Goal: Task Accomplishment & Management: Manage account settings

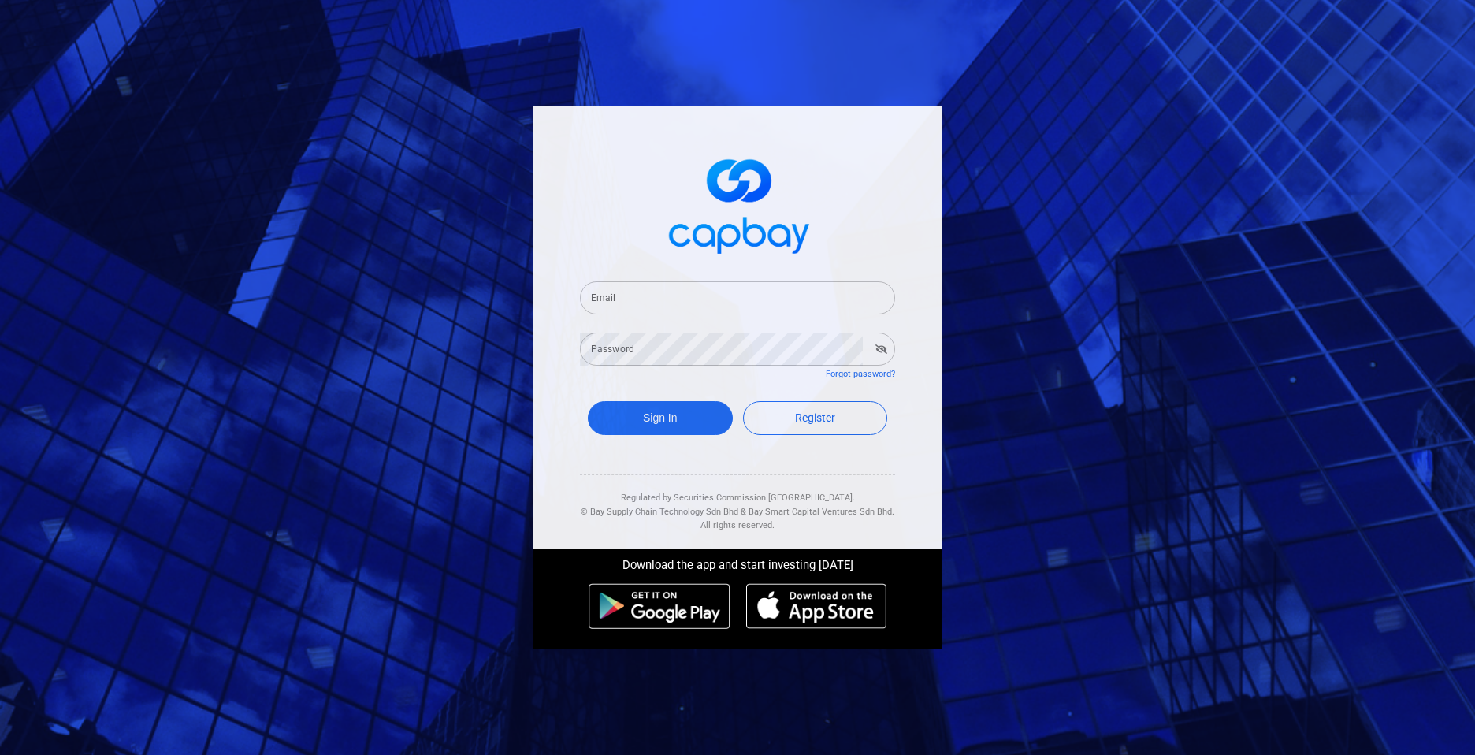
click at [646, 307] on input "Email" at bounding box center [737, 297] width 315 height 33
type input "[EMAIL_ADDRESS][DOMAIN_NAME]"
click at [639, 410] on button "Sign In" at bounding box center [660, 418] width 145 height 34
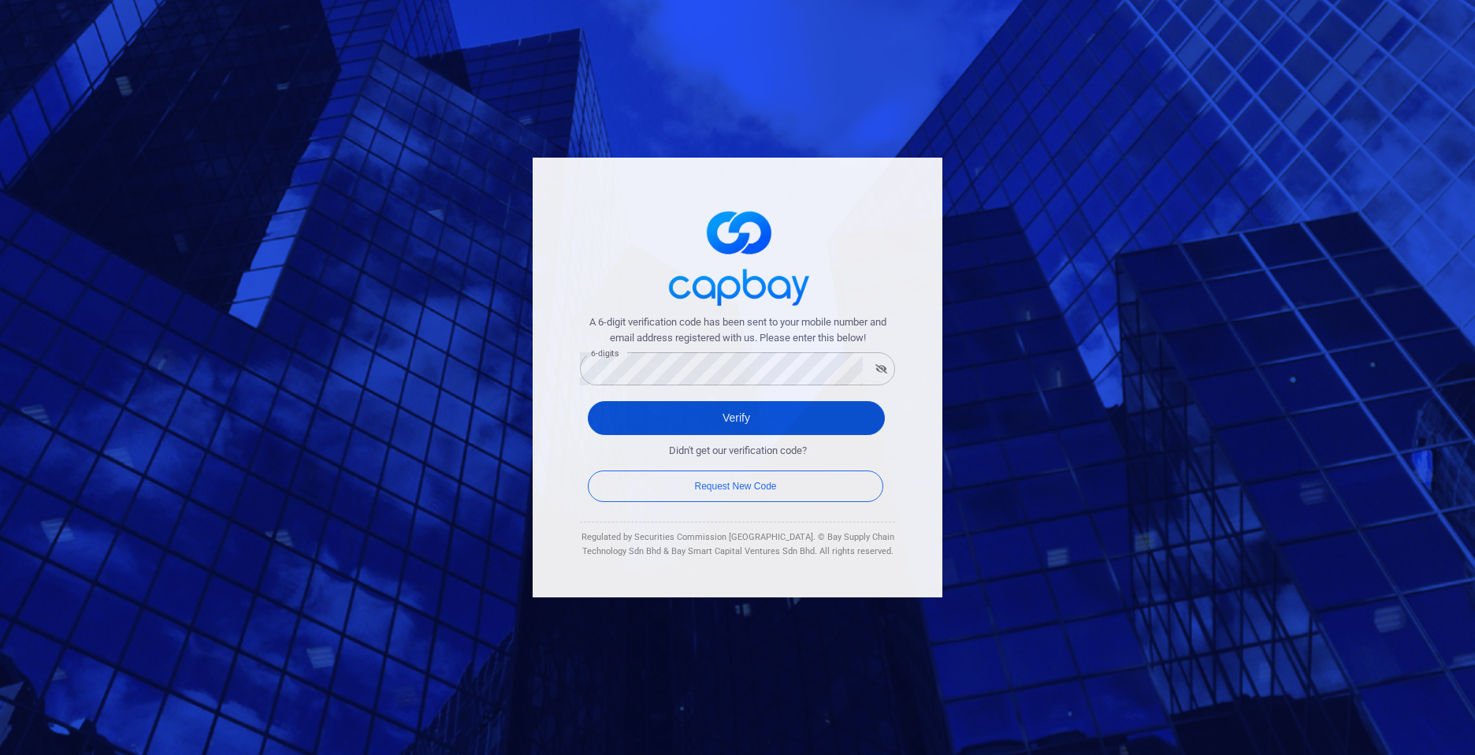
click at [741, 413] on button "Verify" at bounding box center [736, 418] width 297 height 34
click at [726, 418] on button "Verify" at bounding box center [736, 418] width 297 height 34
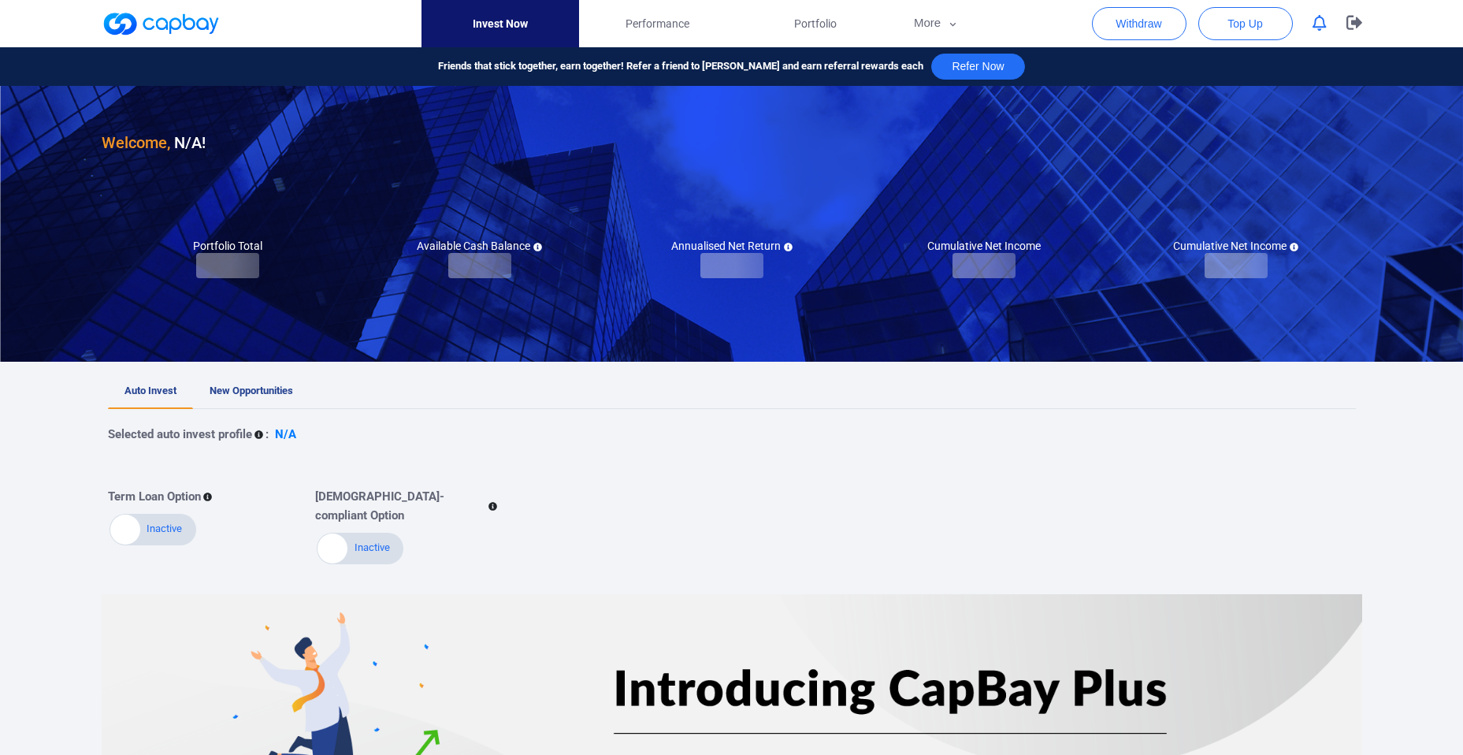
checkbox input "true"
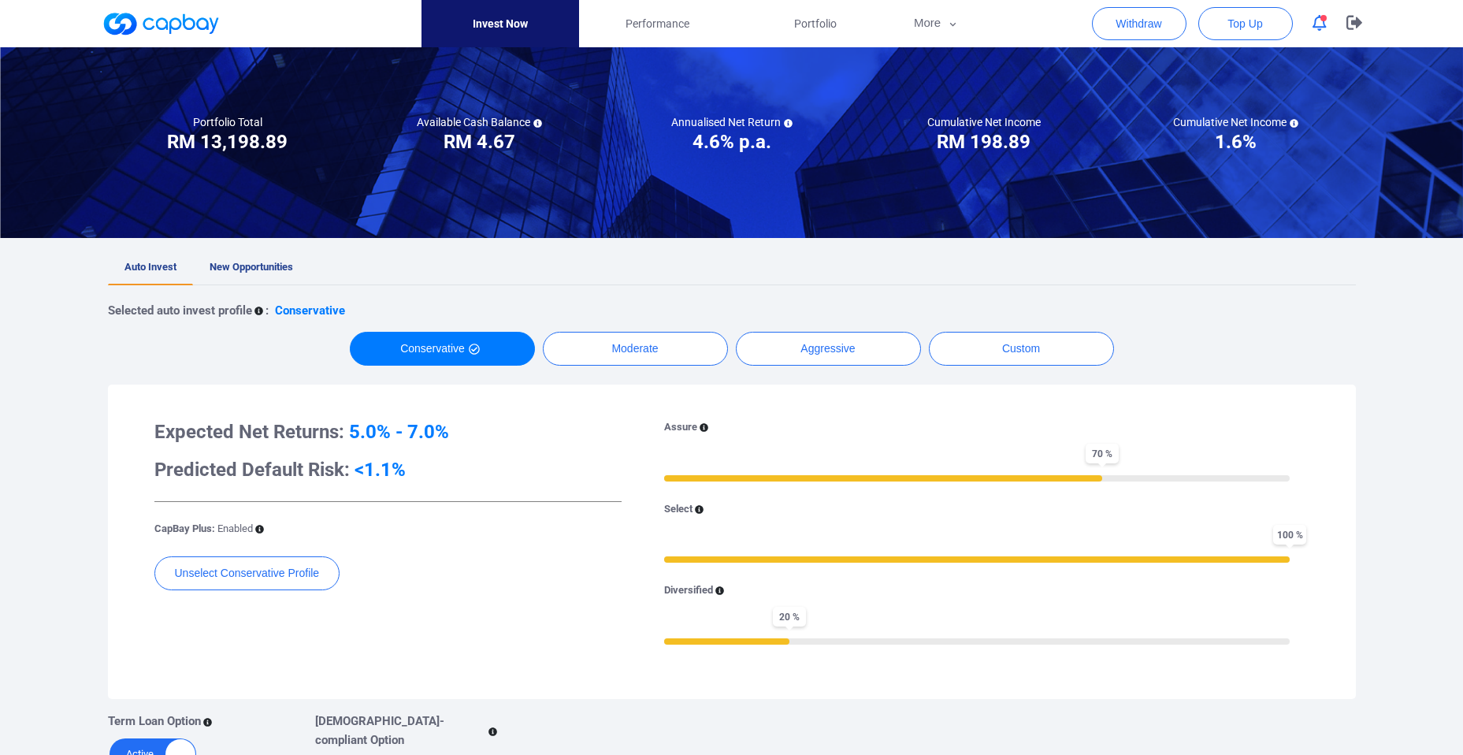
scroll to position [113, 0]
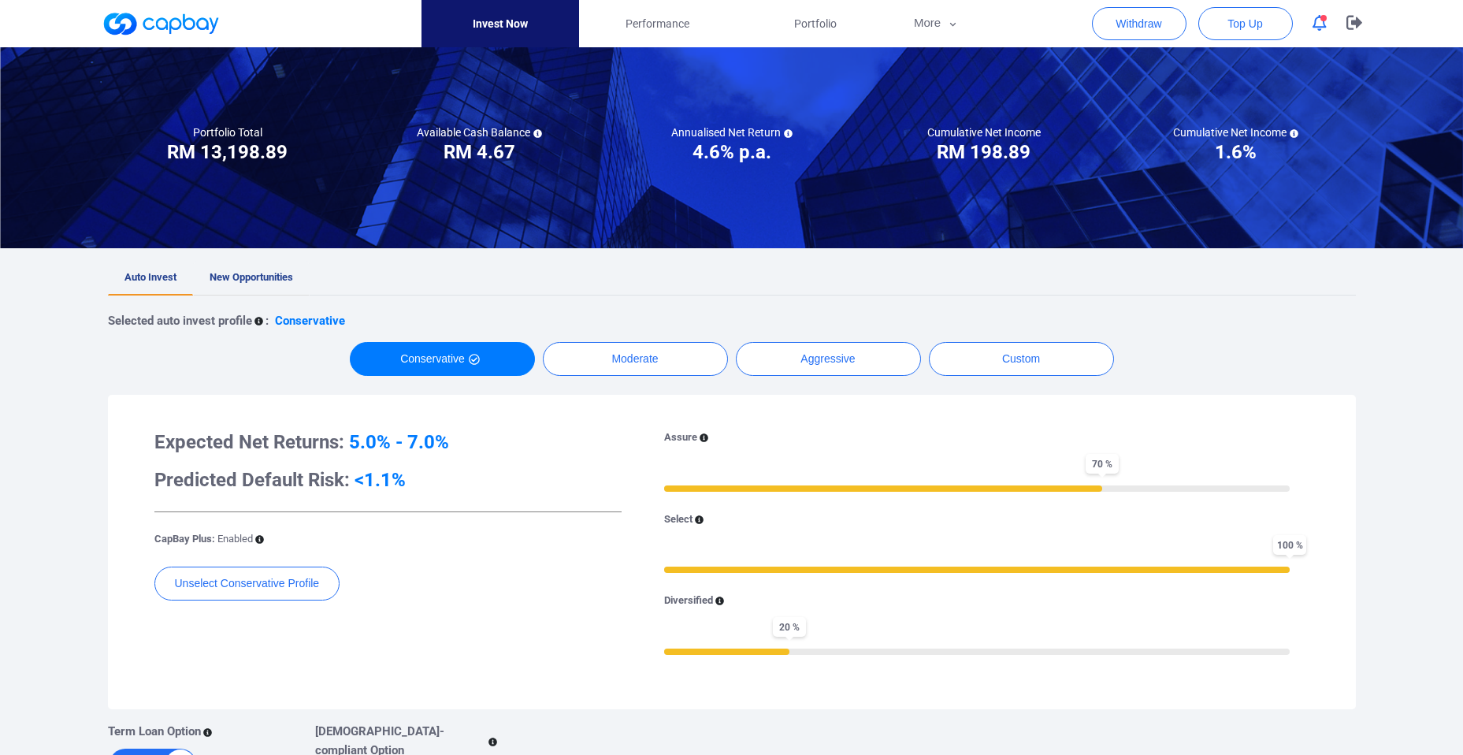
click at [229, 273] on span "New Opportunities" at bounding box center [252, 277] width 84 height 12
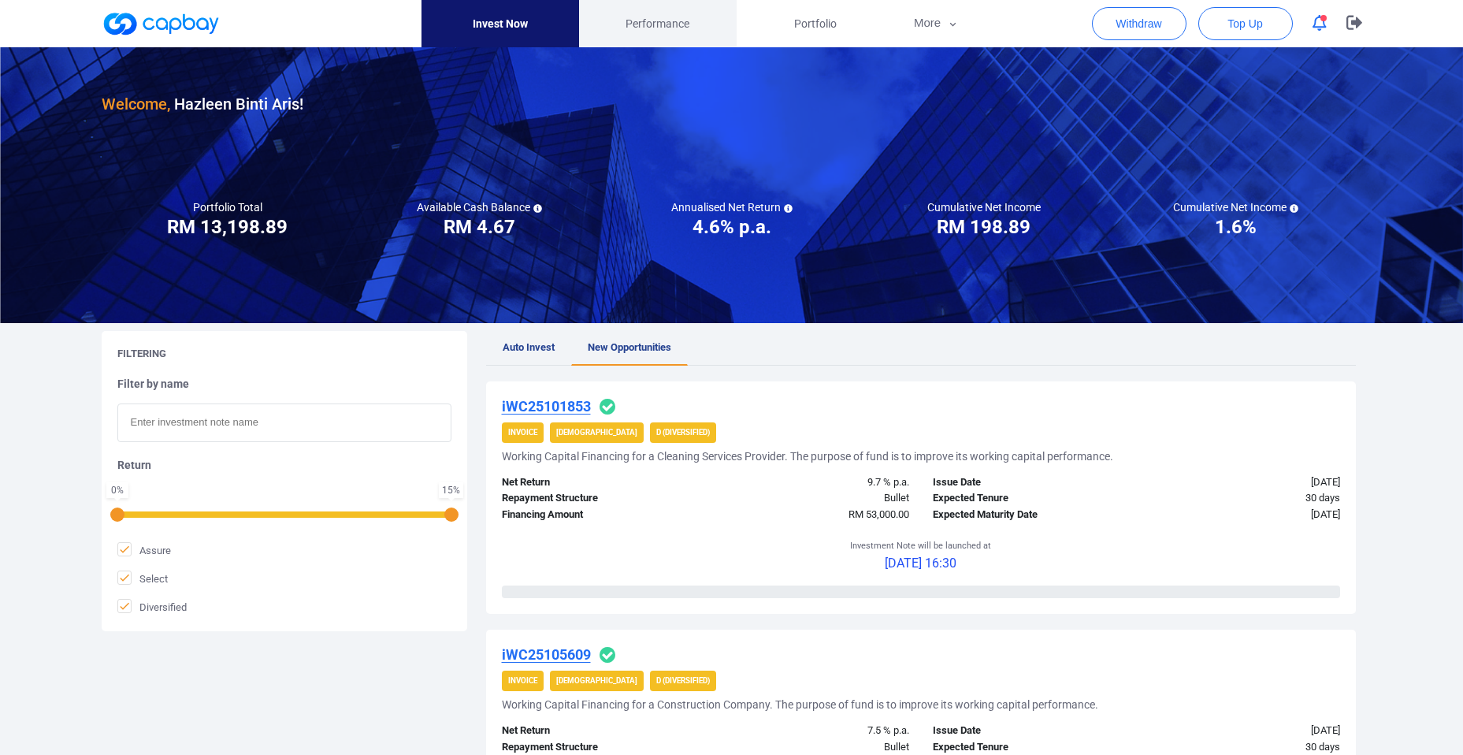
click at [663, 20] on span "Performance" at bounding box center [658, 23] width 64 height 17
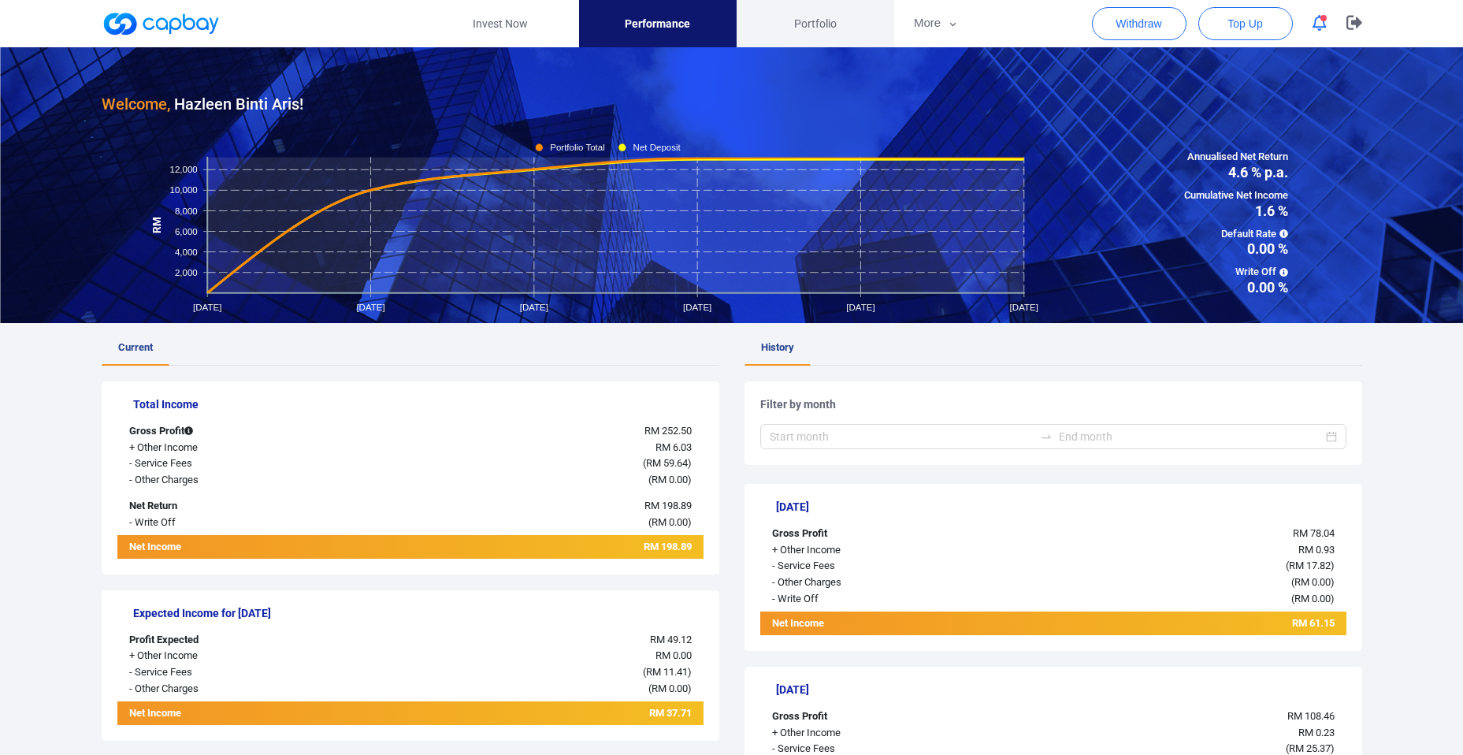
click at [821, 17] on span "Portfolio" at bounding box center [815, 23] width 43 height 17
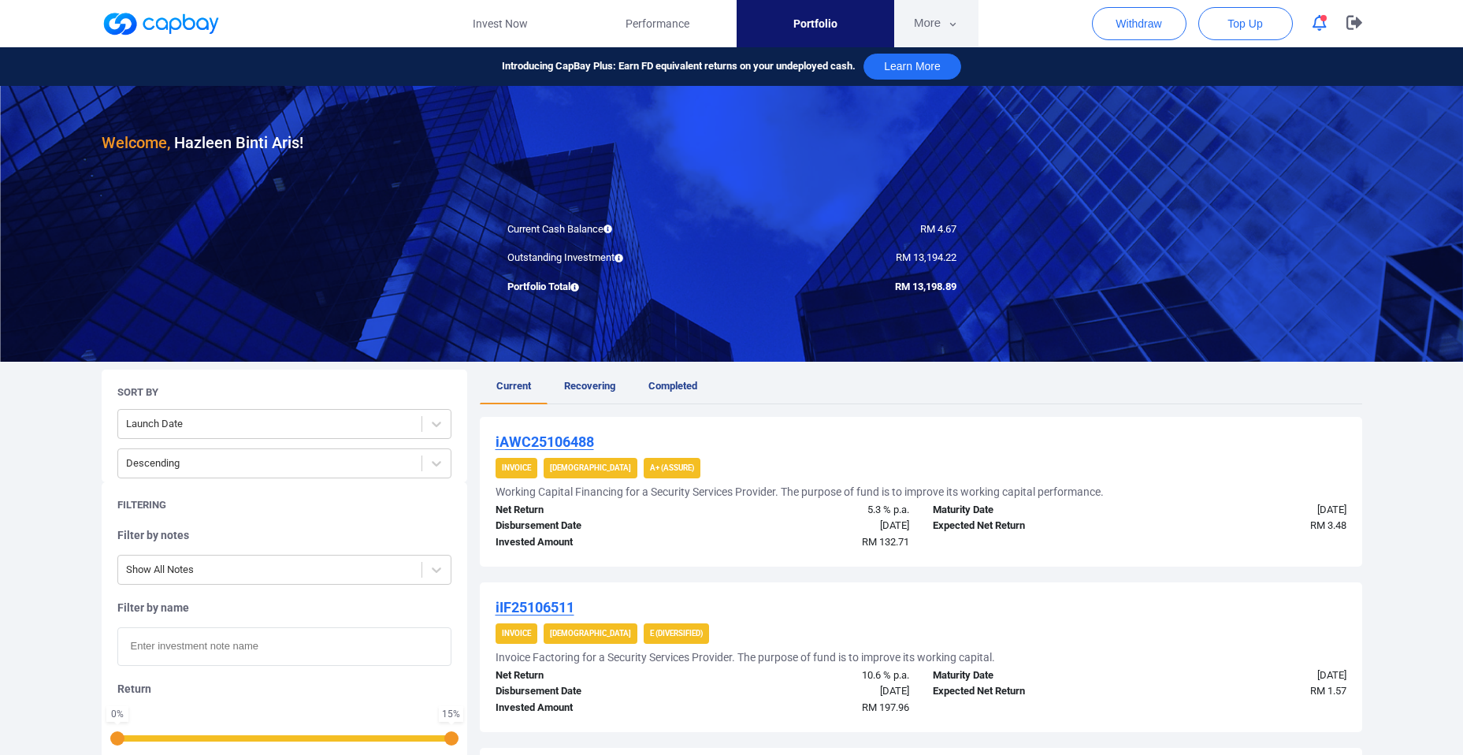
click at [949, 23] on icon "button" at bounding box center [953, 24] width 12 height 14
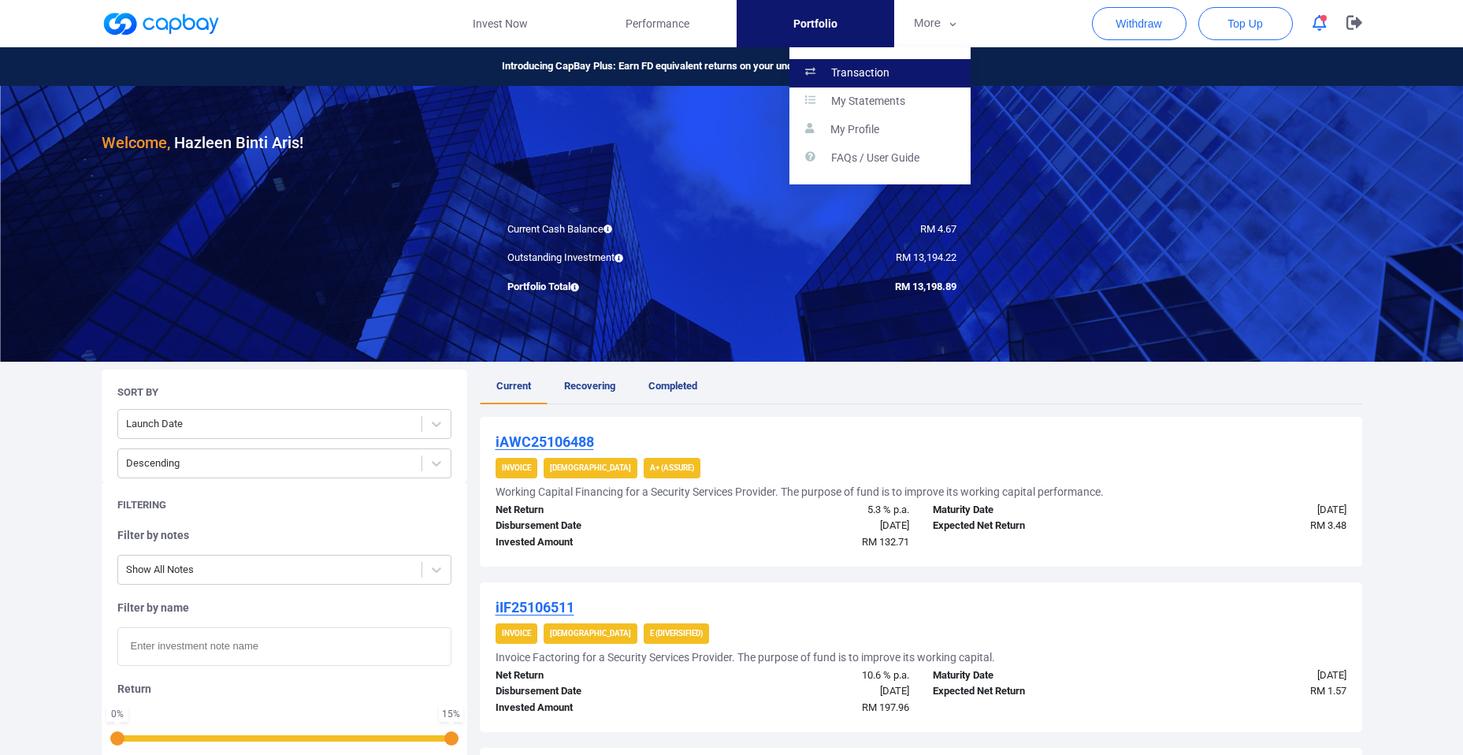
click at [857, 70] on p "Transaction" at bounding box center [860, 73] width 58 height 14
